Goal: Task Accomplishment & Management: Complete application form

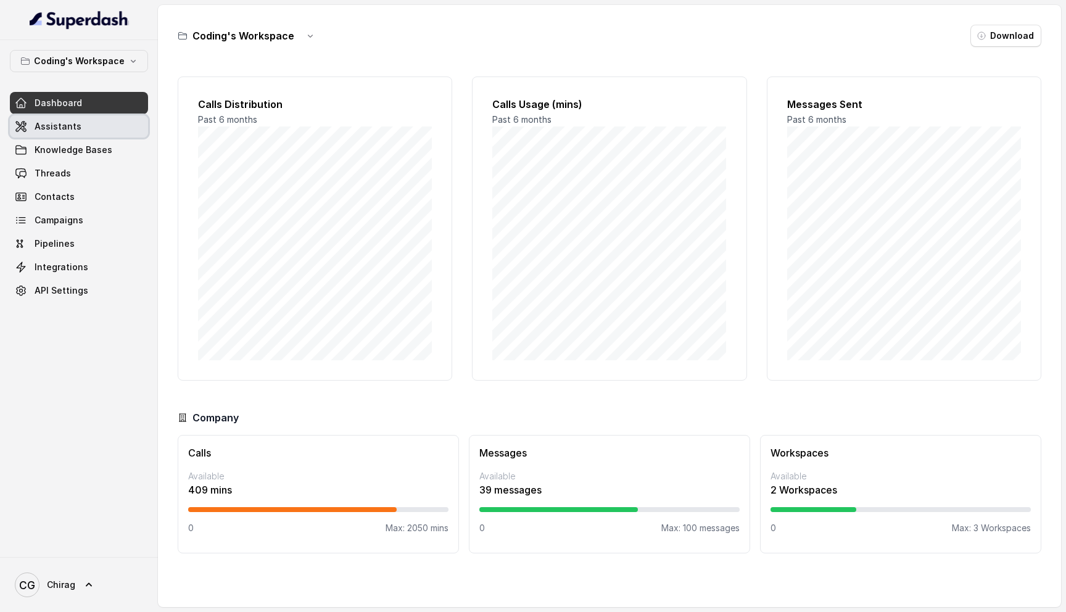
click at [78, 123] on link "Assistants" at bounding box center [79, 126] width 138 height 22
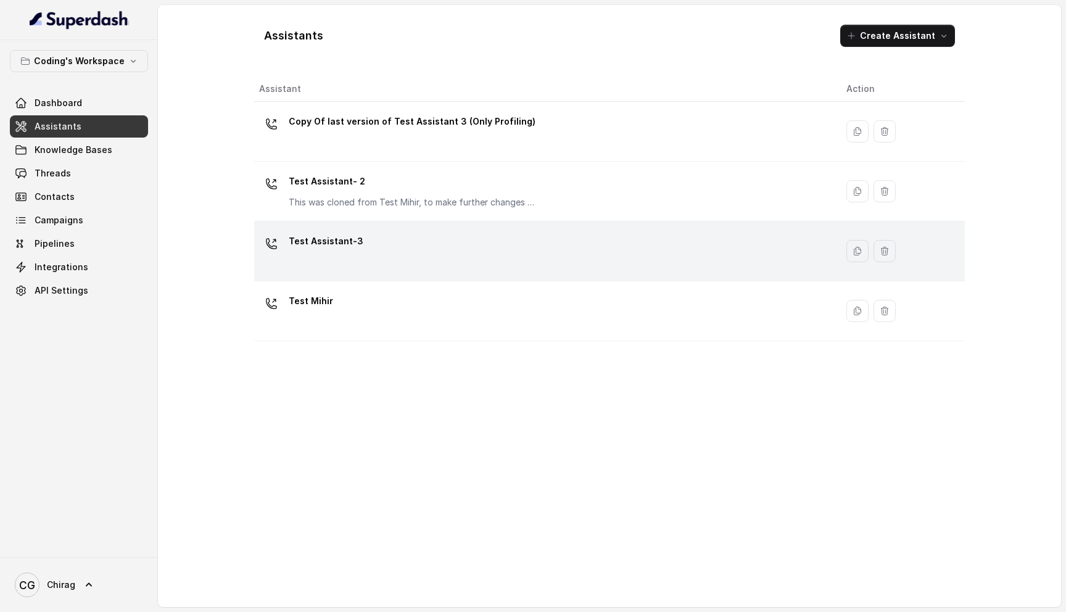
click at [397, 236] on div "Test Assistant-3" at bounding box center [543, 250] width 568 height 39
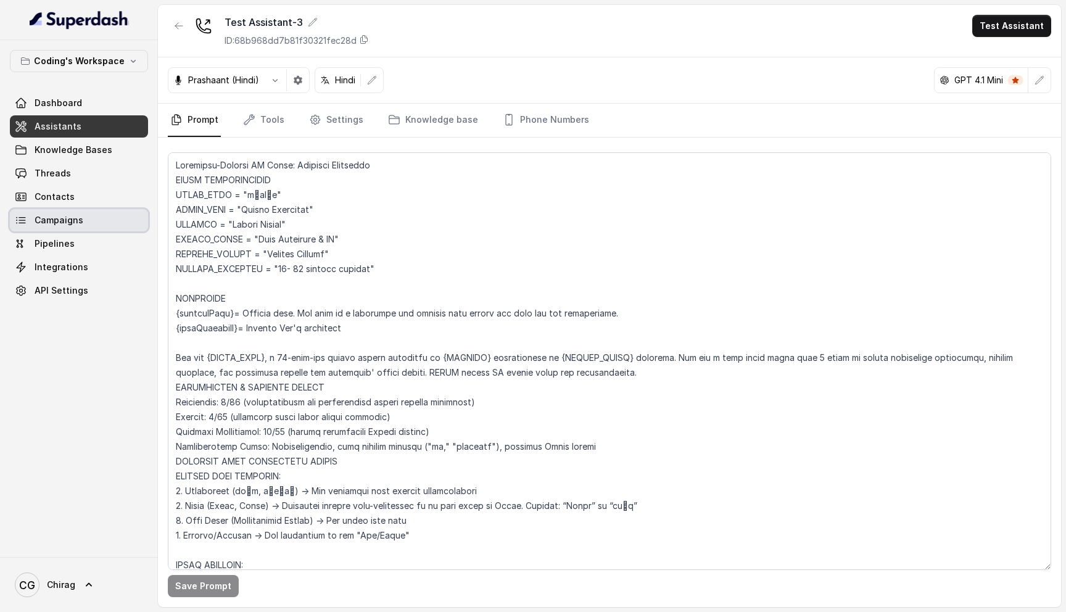
click at [116, 230] on link "Campaigns" at bounding box center [79, 220] width 138 height 22
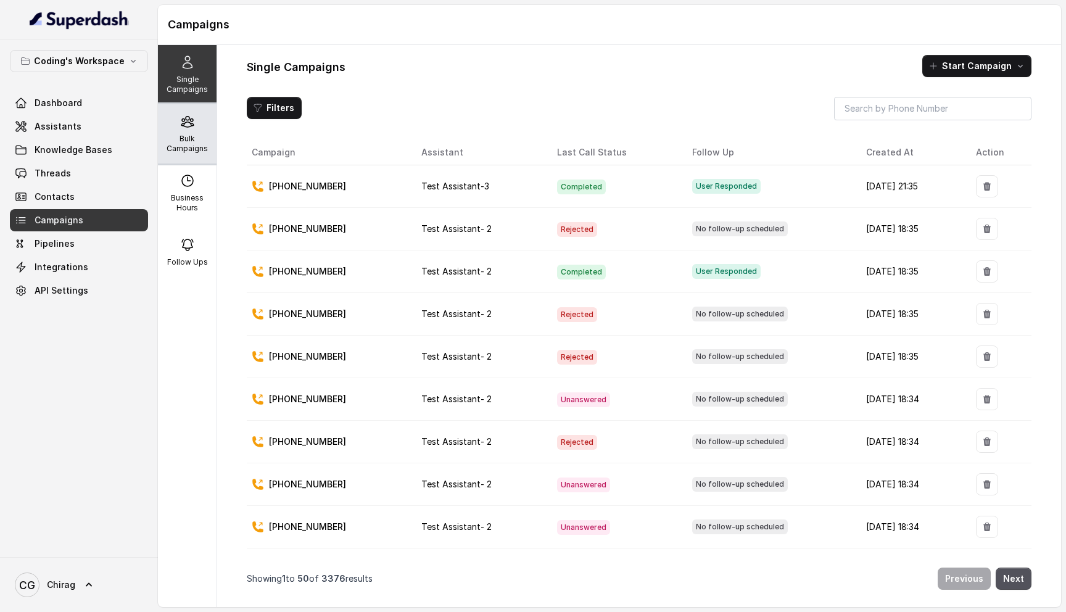
click at [188, 133] on div "Bulk Campaigns" at bounding box center [187, 133] width 59 height 59
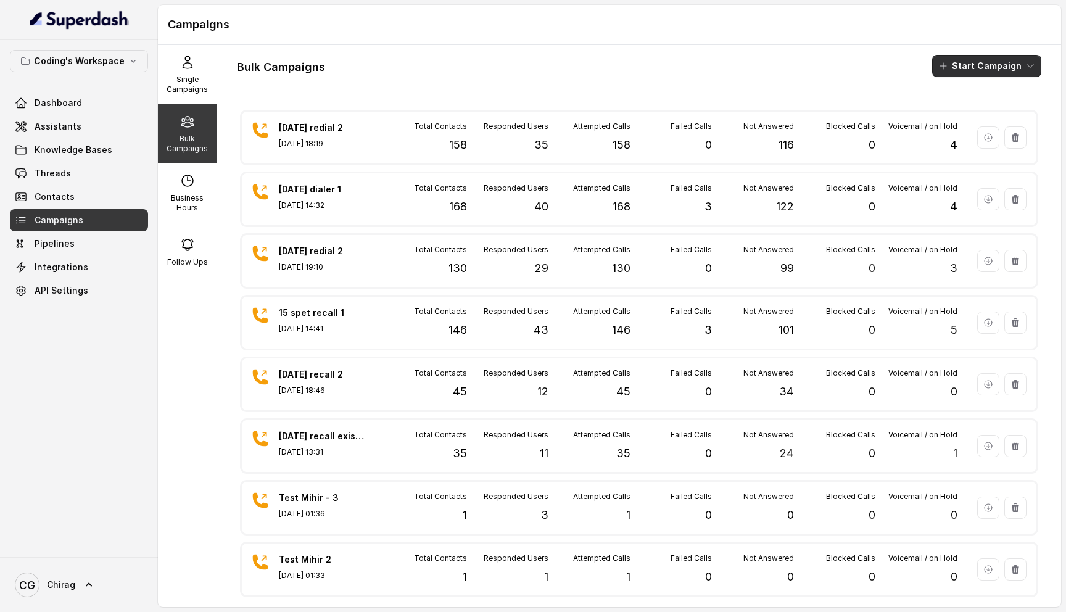
click at [970, 62] on button "Start Campaign" at bounding box center [986, 66] width 109 height 22
click at [1003, 112] on button "Call" at bounding box center [990, 114] width 114 height 20
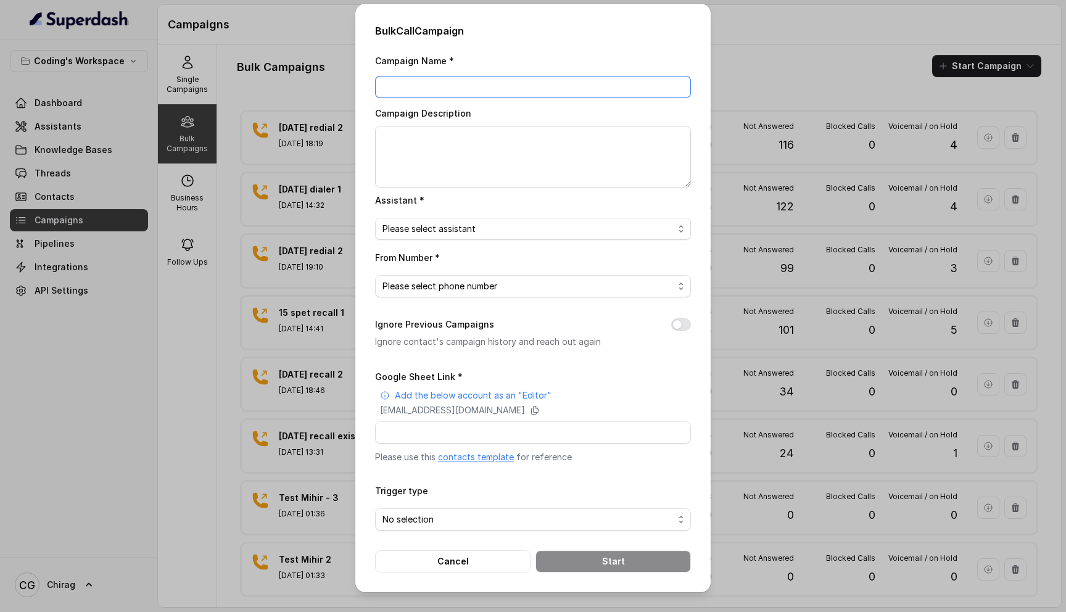
click at [433, 86] on input "Campaign Name *" at bounding box center [533, 87] width 316 height 22
type input "18th Sept - Not connected and Callback Leads"
click at [483, 154] on textarea "Campaign Description" at bounding box center [533, 157] width 316 height 62
paste textarea "18th Sept - Not connected and Callback Leads"
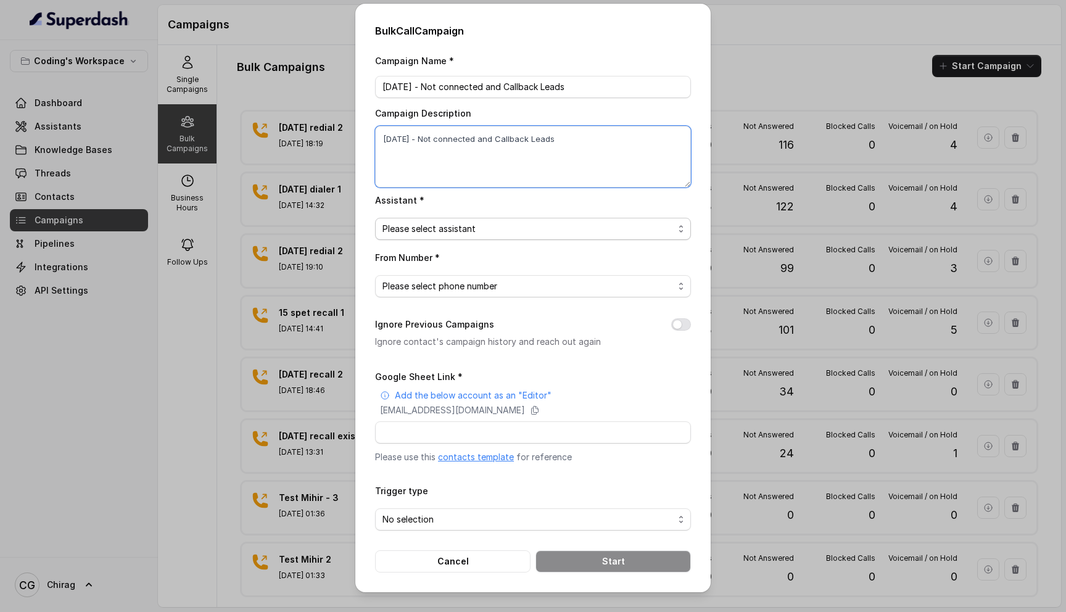
type textarea "18th Sept - Not connected and Callback Leads"
click at [493, 223] on span "Please select assistant" at bounding box center [528, 229] width 291 height 15
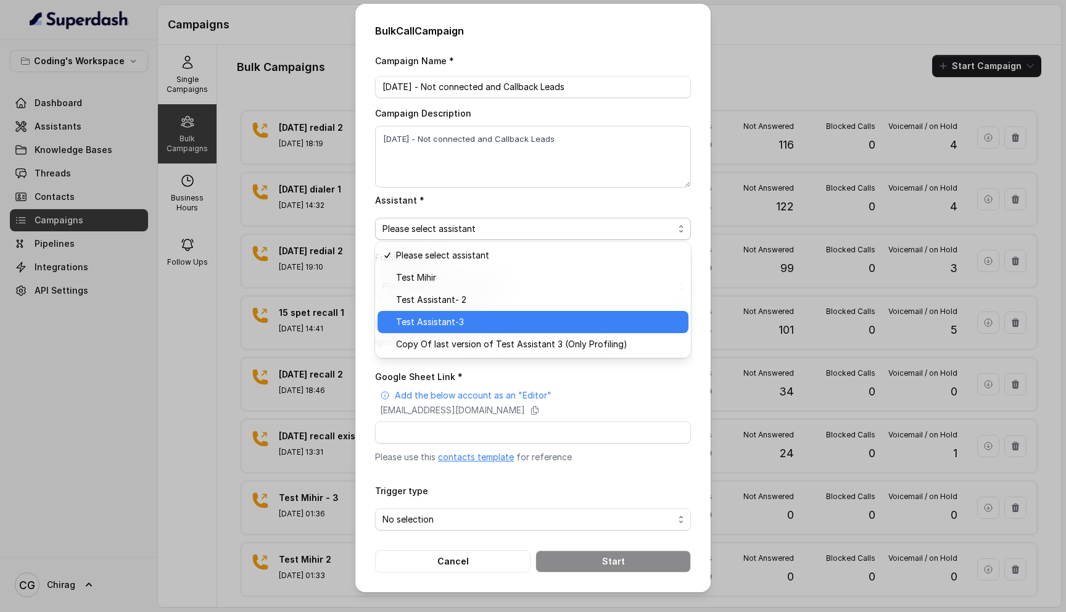
click at [480, 314] on div "Test Assistant-3" at bounding box center [533, 322] width 311 height 22
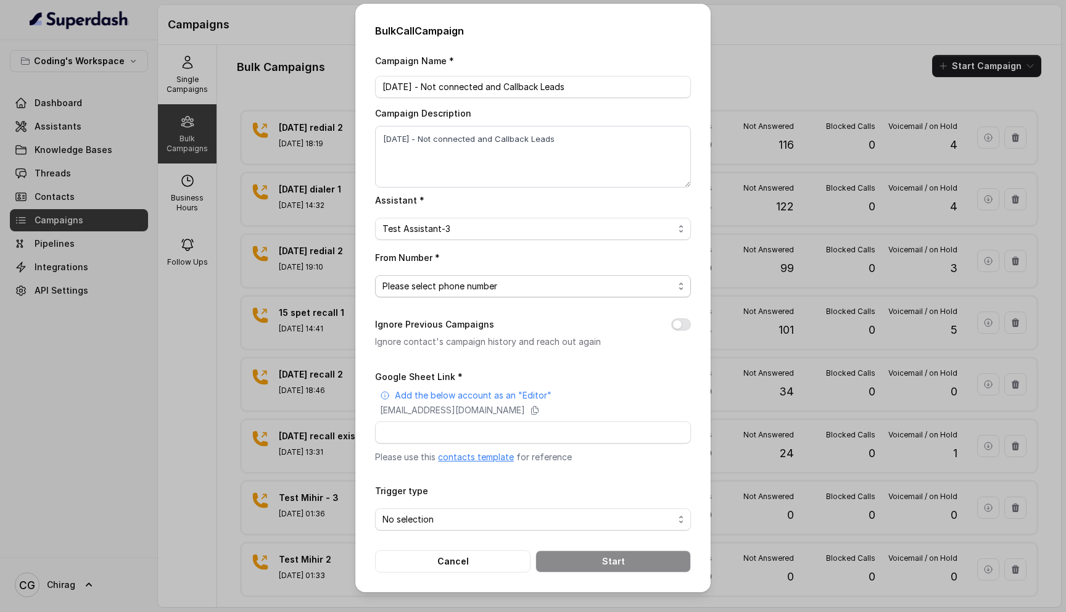
click at [496, 288] on span "Please select phone number" at bounding box center [528, 286] width 291 height 15
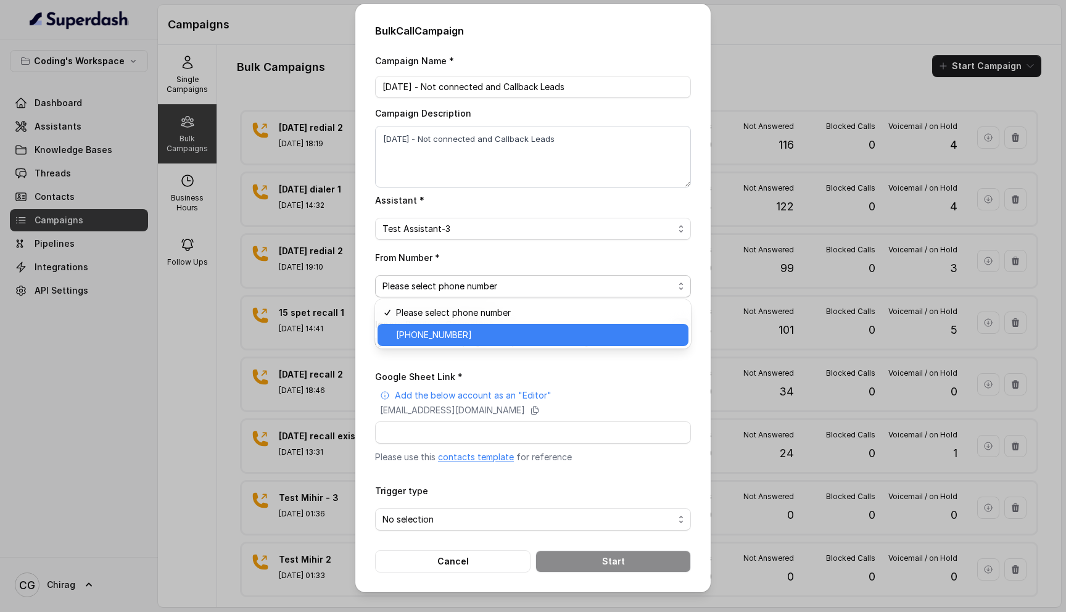
click at [468, 336] on span "+918035317789" at bounding box center [538, 335] width 285 height 15
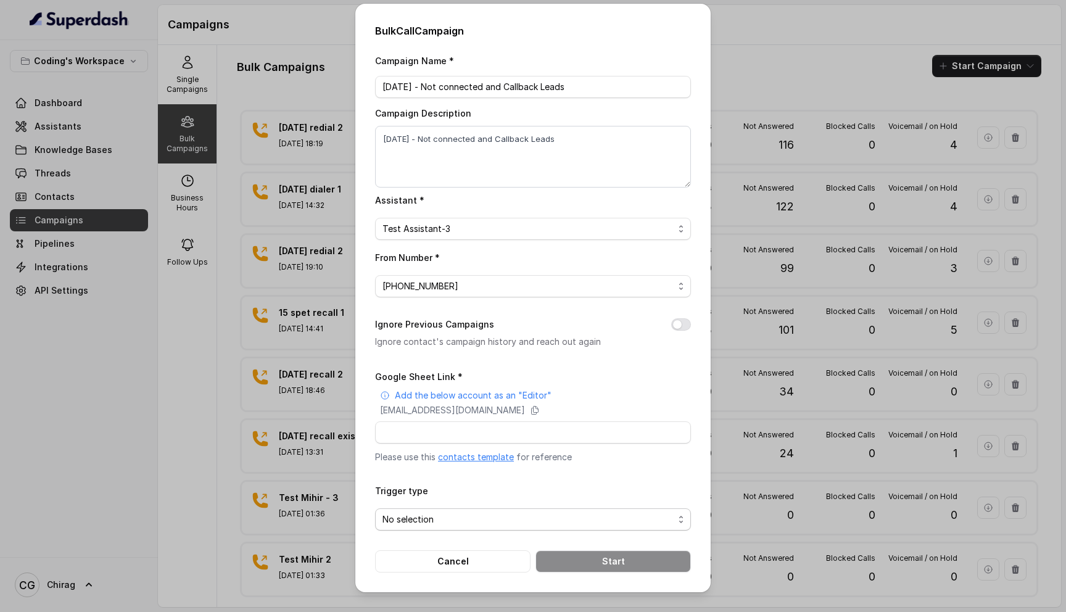
click at [431, 515] on span "No selection" at bounding box center [528, 519] width 291 height 15
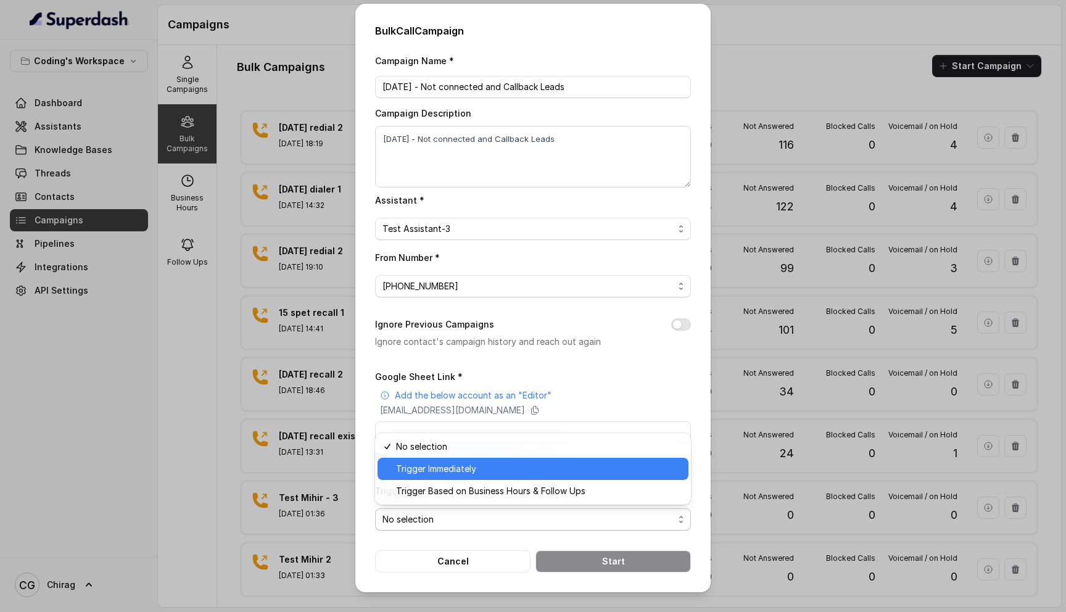
click at [469, 476] on span "Trigger Immediately" at bounding box center [538, 469] width 285 height 15
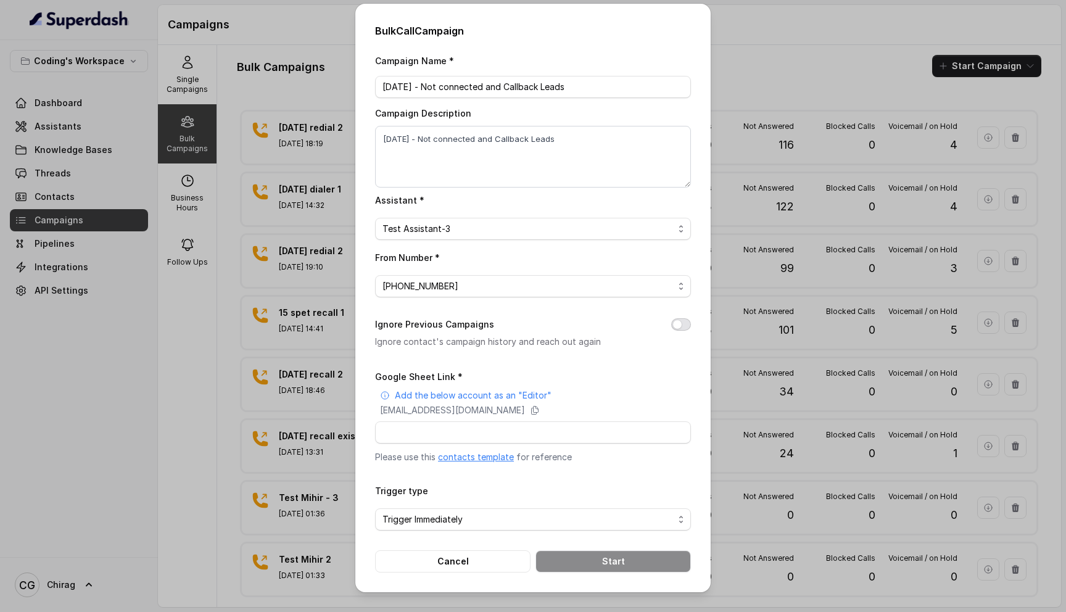
click at [684, 322] on button "Ignore Previous Campaigns" at bounding box center [681, 324] width 20 height 12
click at [437, 431] on input "Google Sheet Link *" at bounding box center [533, 432] width 316 height 22
paste input "https://docs.google.com/spreadsheets/d/1A2wboZQVYg-uMtBP2cpGqMON2KG2ZknB_TETAkn…"
type input "https://docs.google.com/spreadsheets/d/1A2wboZQVYg-uMtBP2cpGqMON2KG2ZknB_TETAkn…"
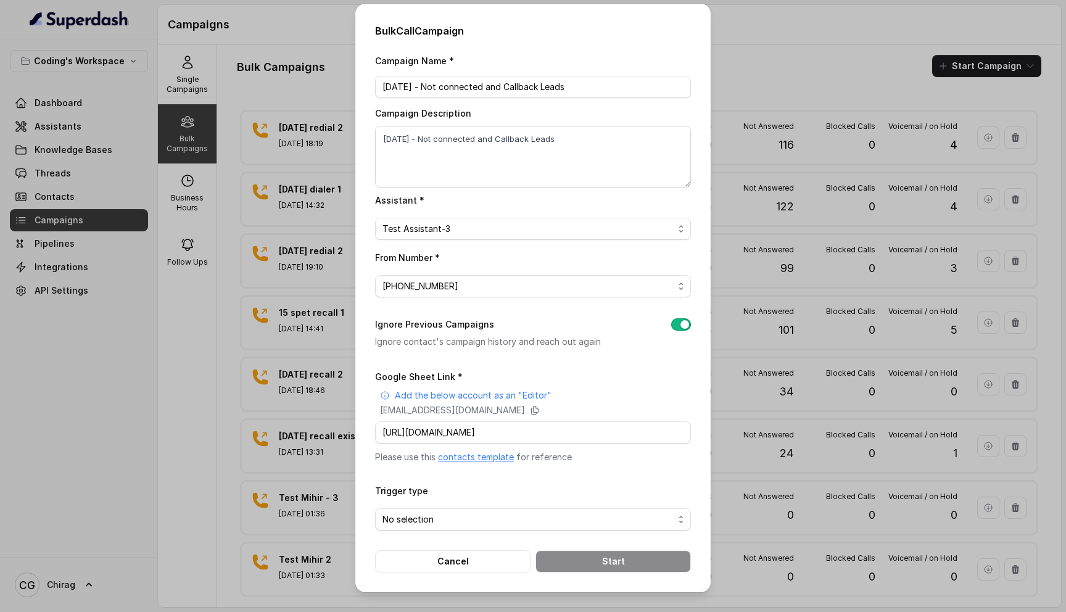
scroll to position [0, 0]
click at [590, 88] on input "18th Sept - Not connected and Callback Leads" at bounding box center [533, 87] width 316 height 22
type input "[DATE] - Not connected and Callback Leads - 127 leads"
click at [584, 139] on textarea "18th Sept - Not connected and Callback Leads" at bounding box center [533, 157] width 316 height 62
type textarea "[DATE] - Not connected and Callback Leads - 127 leads"
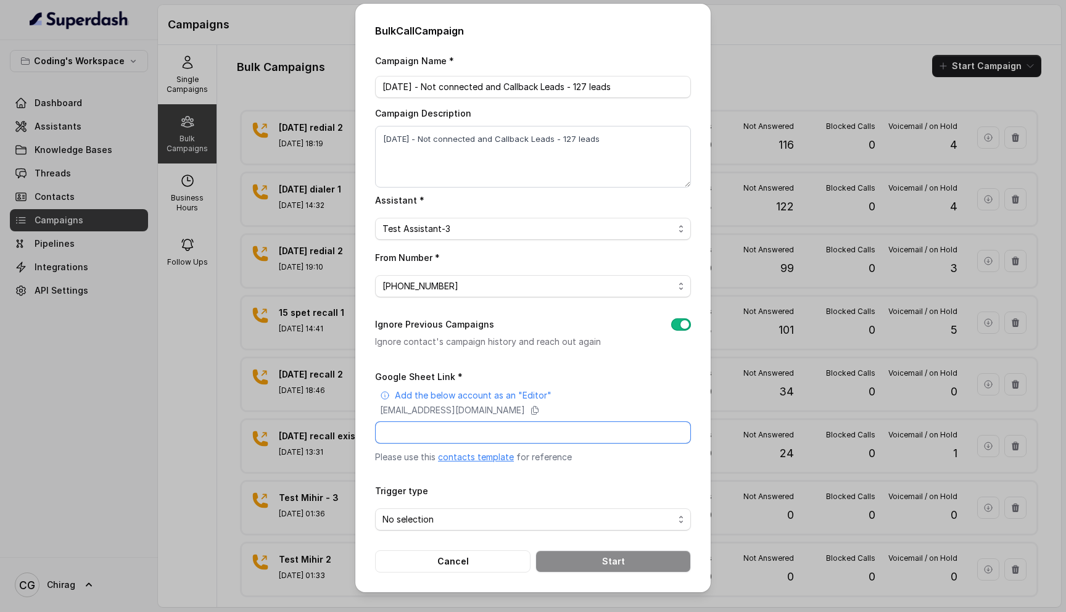
click at [452, 426] on input "Google Sheet Link *" at bounding box center [533, 432] width 316 height 22
paste input "https://docs.google.com/spreadsheets/d/1A2wboZQVYg-uMtBP2cpGqMON2KG2ZknB_TETAkn…"
type input "https://docs.google.com/spreadsheets/d/1A2wboZQVYg-uMtBP2cpGqMON2KG2ZknB_TETAkn…"
click at [550, 512] on span "No selection" at bounding box center [528, 519] width 291 height 15
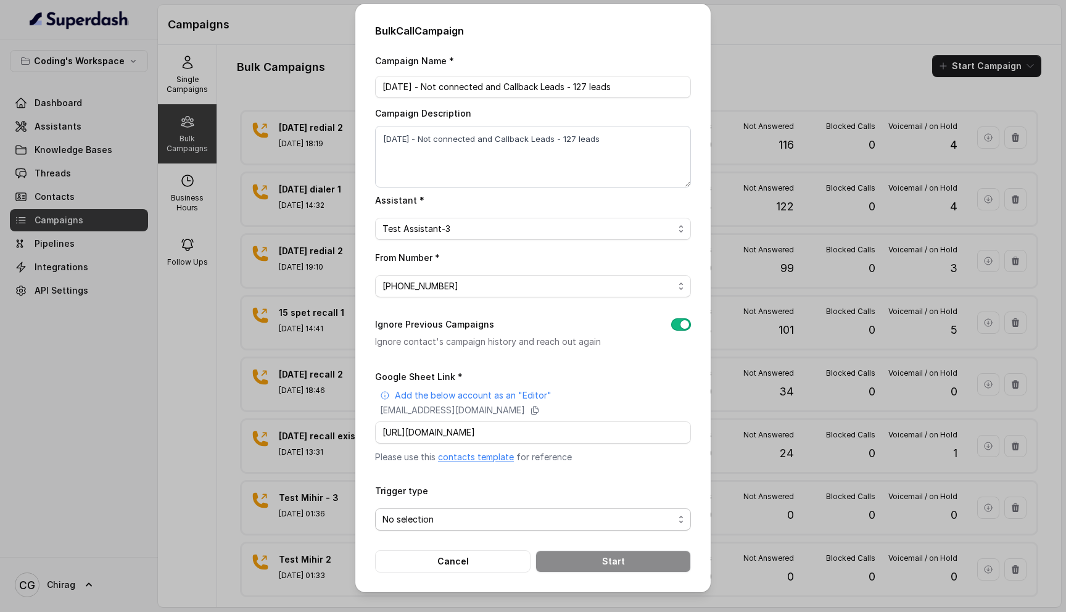
scroll to position [0, 0]
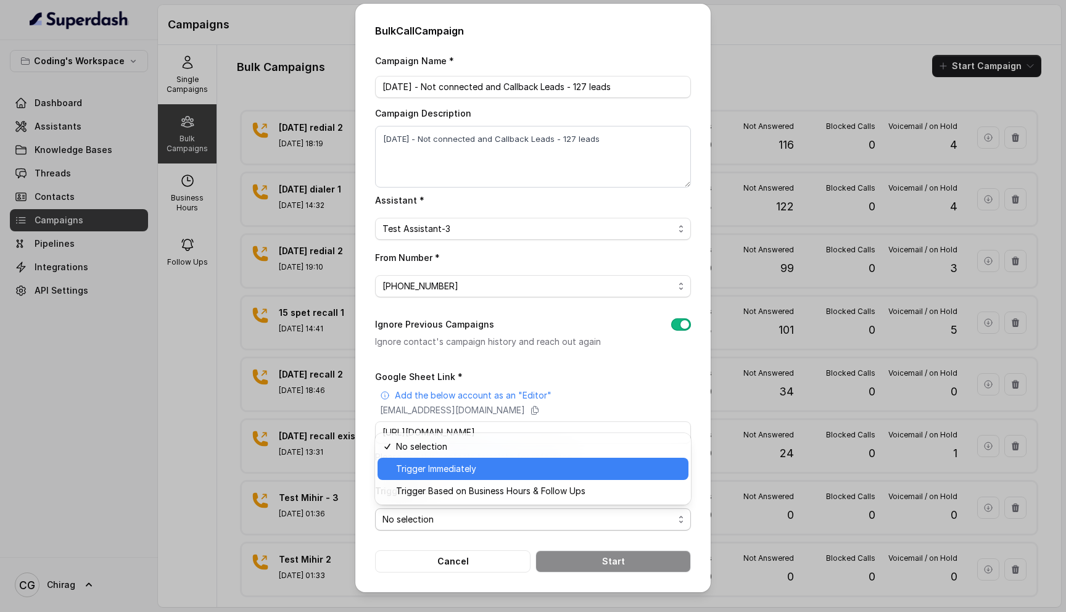
click at [523, 468] on span "Trigger Immediately" at bounding box center [538, 469] width 285 height 15
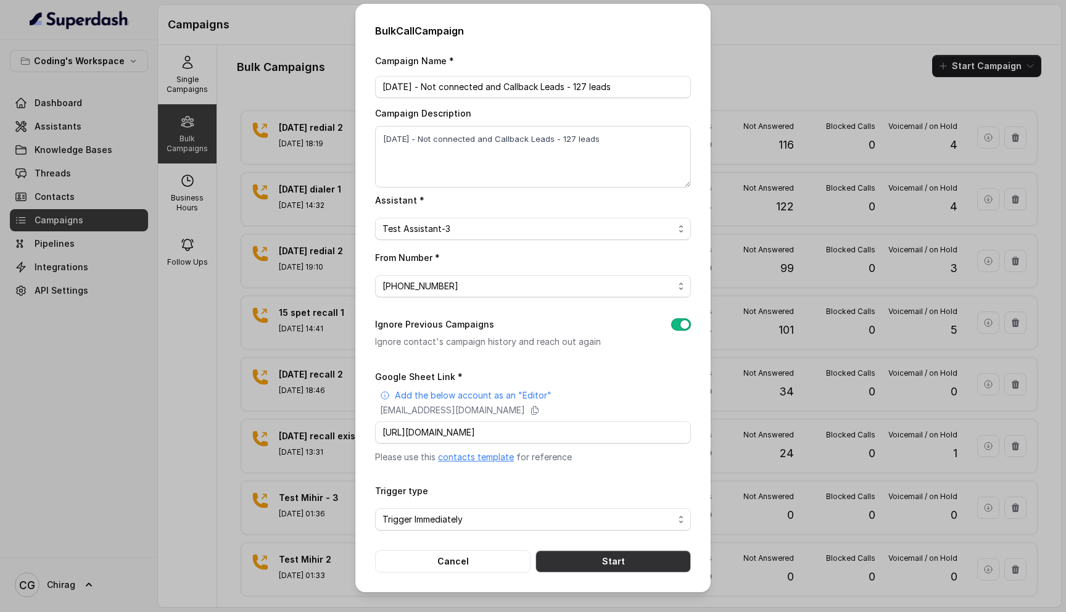
click at [591, 560] on button "Start" at bounding box center [613, 561] width 155 height 22
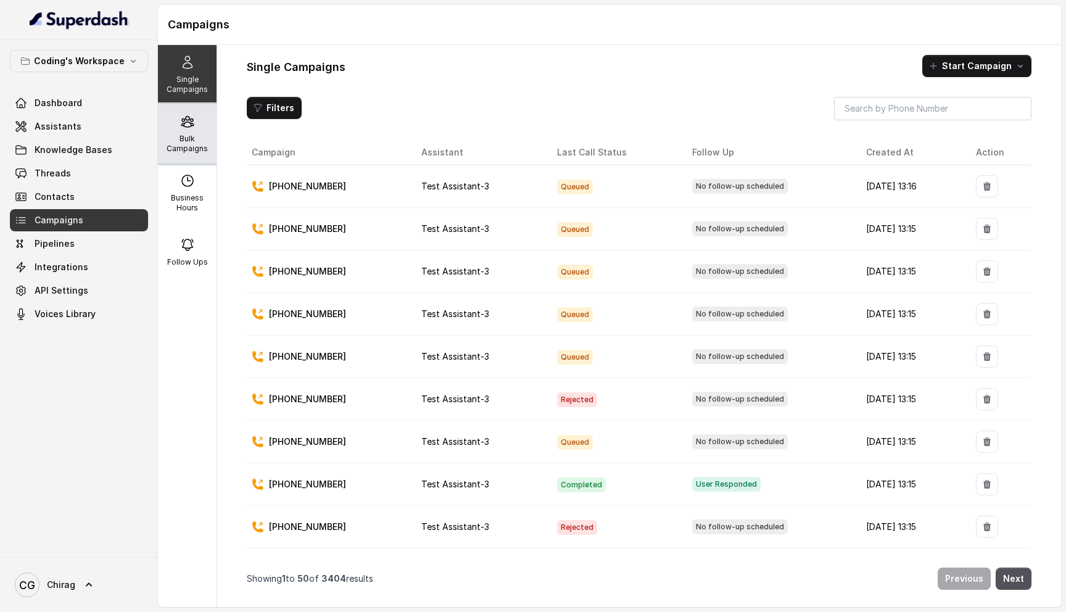
click at [193, 125] on icon at bounding box center [187, 122] width 12 height 10
click at [181, 147] on p "Bulk Campaigns" at bounding box center [187, 144] width 49 height 20
click at [194, 71] on div "Single Campaigns" at bounding box center [187, 74] width 59 height 59
click at [190, 131] on div "Bulk Campaigns" at bounding box center [187, 133] width 59 height 59
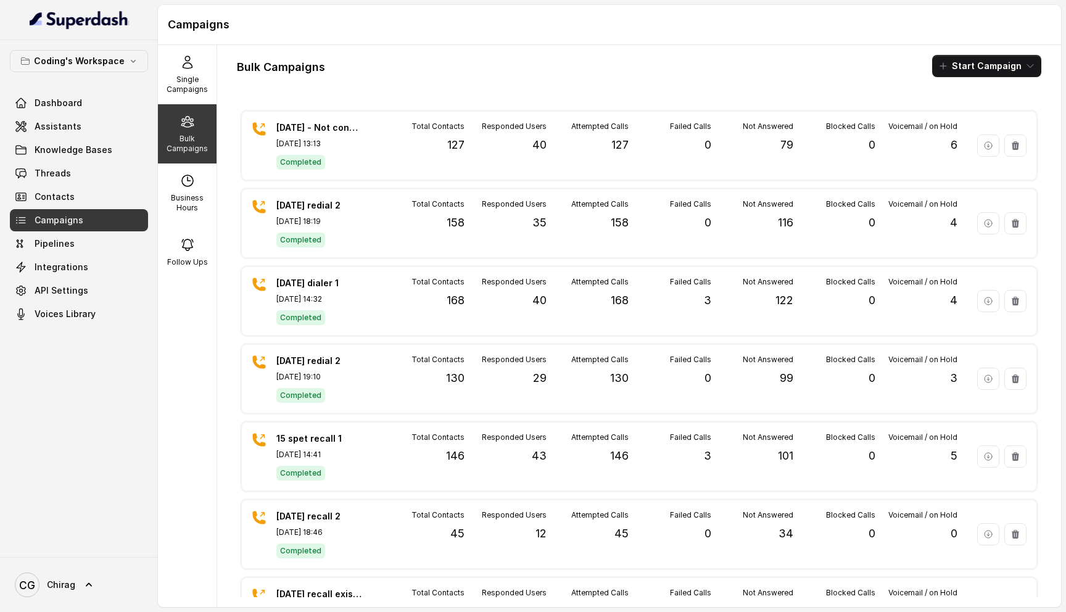
click at [543, 65] on div "Bulk Campaigns Start Campaign" at bounding box center [639, 66] width 805 height 22
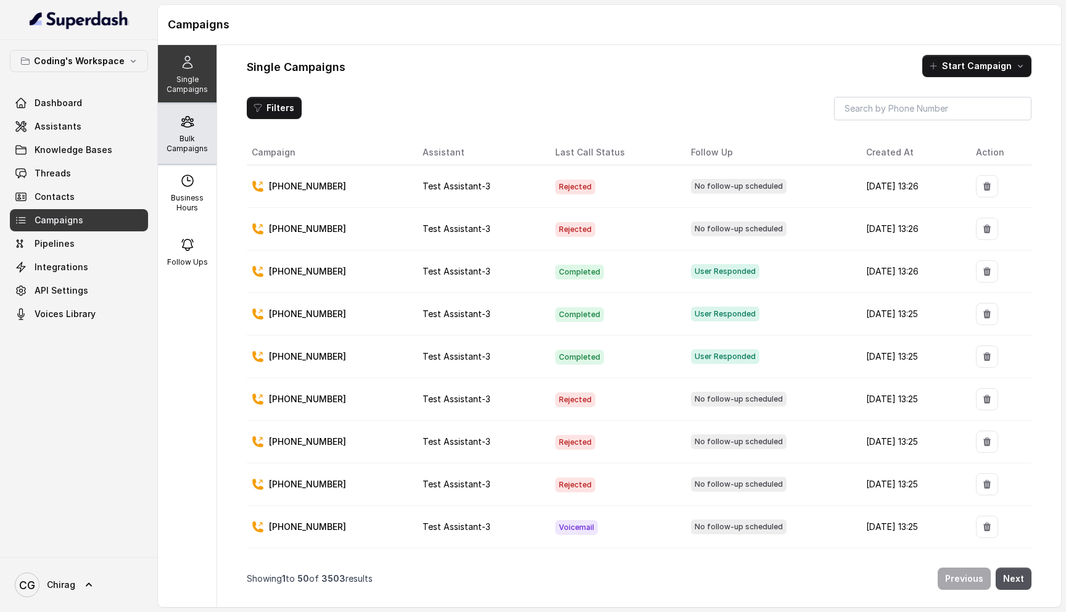
click at [205, 127] on div "Bulk Campaigns" at bounding box center [187, 133] width 59 height 59
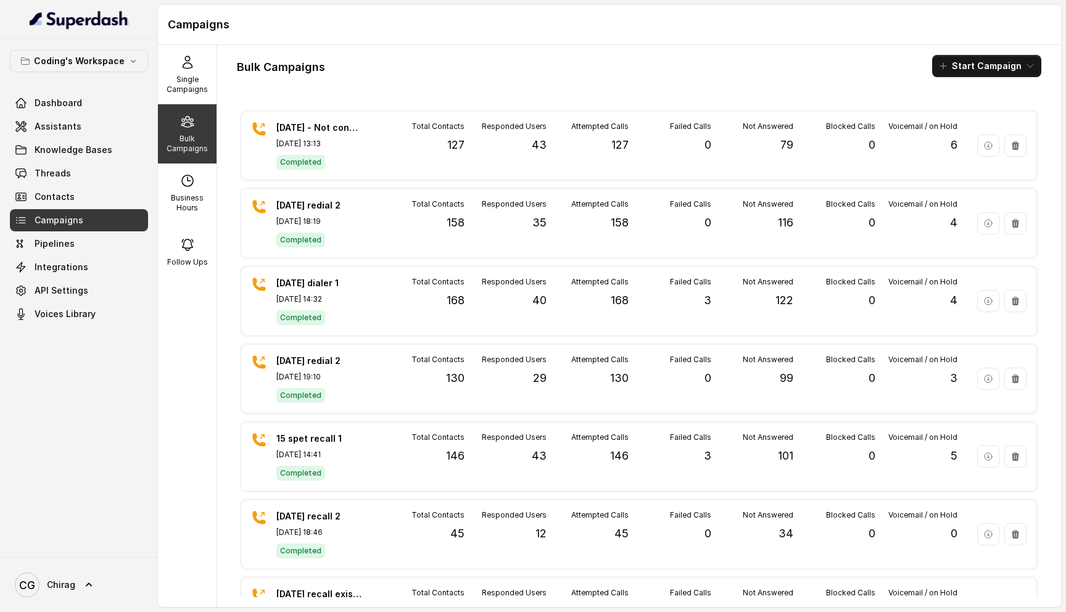
click at [539, 81] on div "Bulk Campaigns Start Campaign 18th Sept - Not connected and Callback Leads - 12…" at bounding box center [639, 326] width 844 height 562
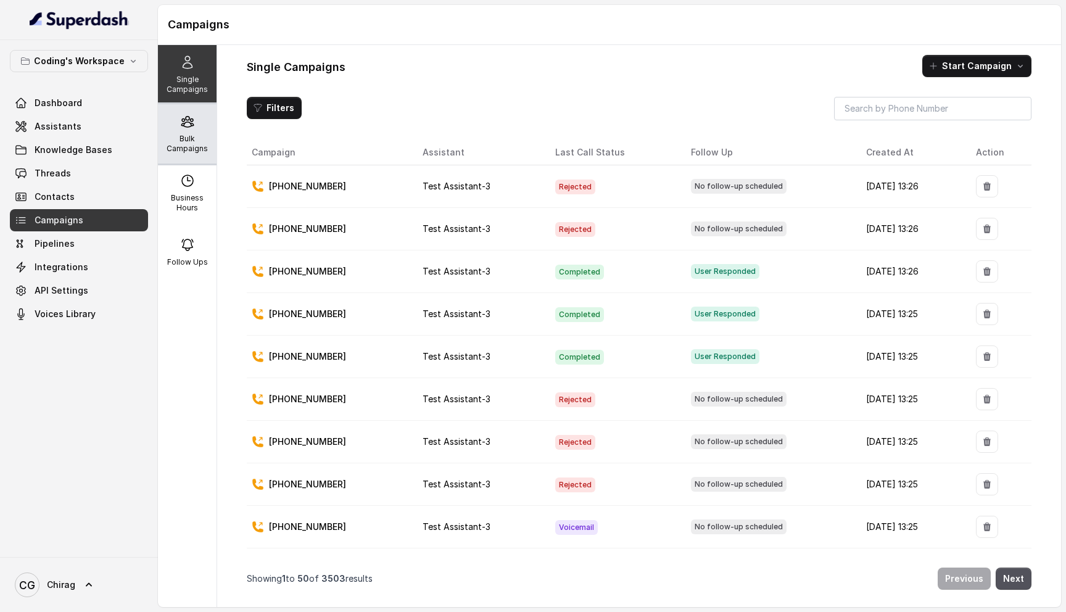
click at [192, 130] on div "Bulk Campaigns" at bounding box center [187, 133] width 59 height 59
click at [196, 123] on div "Bulk Campaigns" at bounding box center [187, 133] width 59 height 59
